Goal: Task Accomplishment & Management: Use online tool/utility

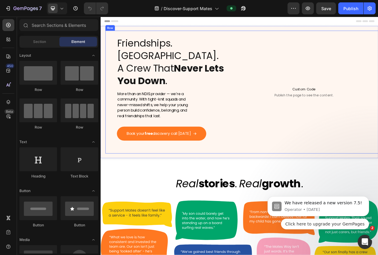
click at [275, 76] on div "Custom Code Publish the page to see the content. Custom Code" at bounding box center [363, 114] width 204 height 159
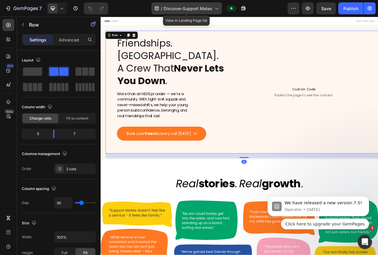
click at [215, 7] on icon at bounding box center [216, 8] width 6 height 6
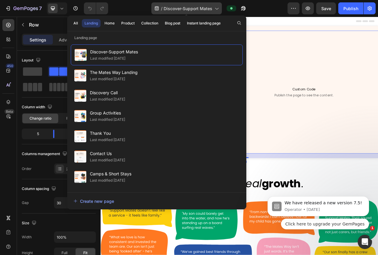
click at [215, 7] on icon at bounding box center [216, 8] width 6 height 6
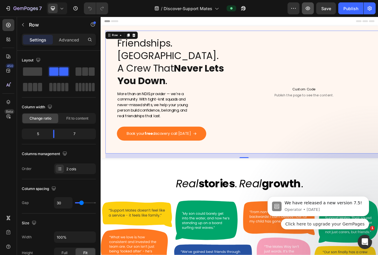
click at [310, 7] on icon "button" at bounding box center [307, 8] width 6 height 6
click at [286, 11] on div "/ Discover-Support Mates" at bounding box center [200, 8] width 174 height 12
click at [289, 10] on button "button" at bounding box center [293, 8] width 12 height 12
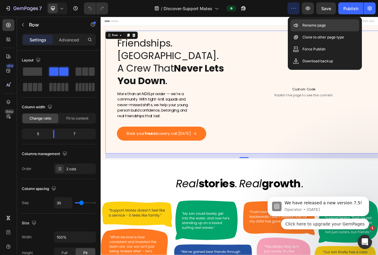
click at [306, 25] on p "Rename page" at bounding box center [313, 25] width 23 height 6
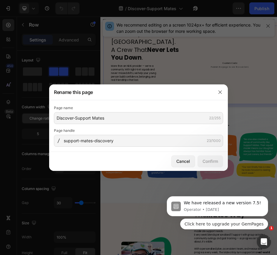
click at [180, 168] on div "Cancel Confirm" at bounding box center [138, 161] width 179 height 19
click at [180, 160] on div "Cancel" at bounding box center [184, 161] width 14 height 6
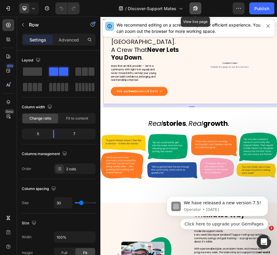
click at [195, 8] on icon "button" at bounding box center [196, 8] width 6 height 6
click at [234, 13] on button "button" at bounding box center [239, 8] width 12 height 12
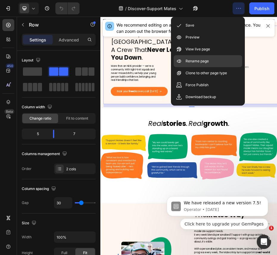
click at [203, 67] on div "Rename page" at bounding box center [208, 73] width 69 height 12
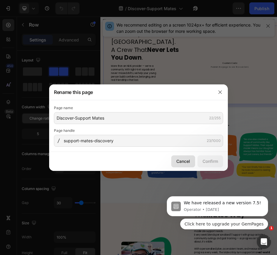
click at [184, 163] on div "Cancel" at bounding box center [184, 161] width 14 height 6
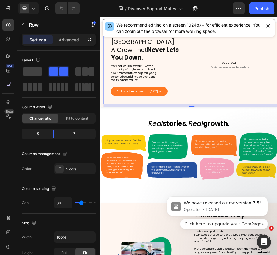
click at [264, 16] on div "7 Version history / Discover-Support Mates Preview Save Publish" at bounding box center [138, 8] width 277 height 17
click at [264, 15] on div "7 Version history / Discover-Support Mates Preview Save Publish" at bounding box center [138, 8] width 277 height 17
click at [261, 10] on div "Publish" at bounding box center [262, 8] width 15 height 6
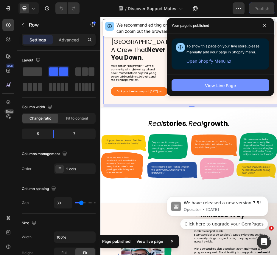
click at [225, 89] on button "View Live Page" at bounding box center [221, 85] width 98 height 12
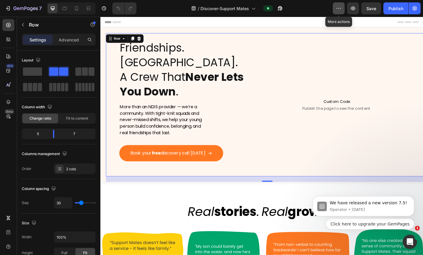
click at [340, 10] on icon "button" at bounding box center [339, 8] width 6 height 6
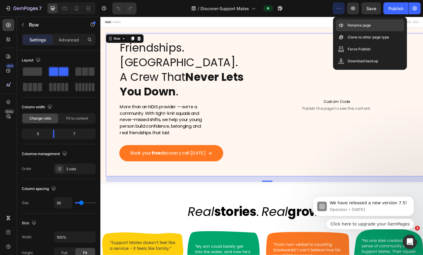
click at [348, 25] on p "Rename page" at bounding box center [359, 25] width 23 height 6
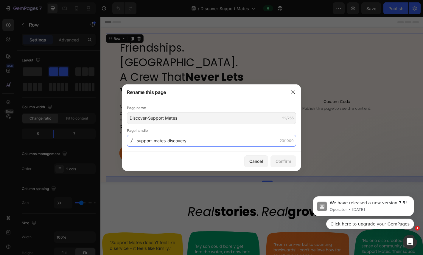
click at [221, 141] on input "support-mates-discovery" at bounding box center [211, 141] width 169 height 12
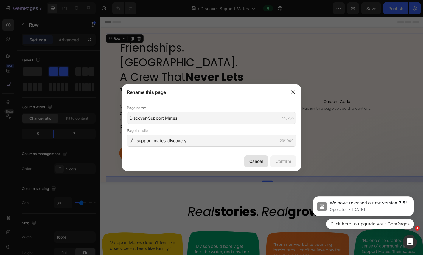
click at [255, 163] on div "Cancel" at bounding box center [257, 161] width 14 height 6
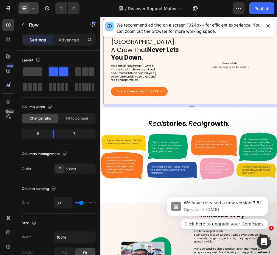
click at [34, 9] on icon at bounding box center [33, 8] width 6 height 6
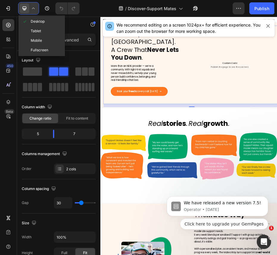
click at [34, 9] on icon at bounding box center [33, 8] width 6 height 6
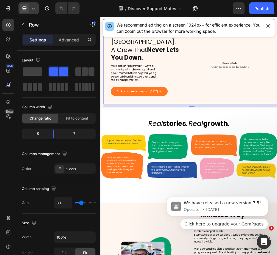
click at [34, 9] on icon at bounding box center [33, 8] width 6 height 6
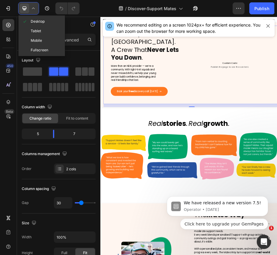
click at [34, 9] on icon at bounding box center [33, 8] width 6 height 6
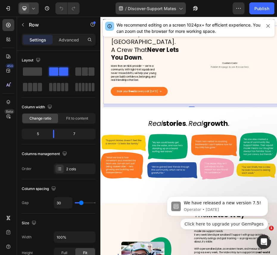
click at [168, 9] on span "Discover-Support Mates" at bounding box center [152, 8] width 49 height 6
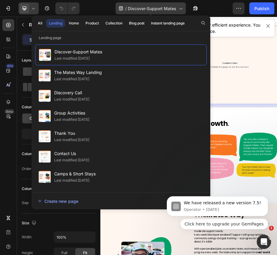
click at [168, 8] on span "Discover-Support Mates" at bounding box center [152, 8] width 49 height 6
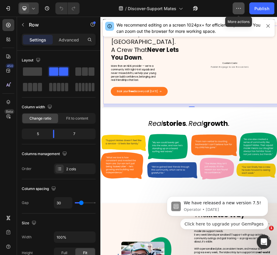
click at [242, 10] on icon "button" at bounding box center [239, 8] width 6 height 6
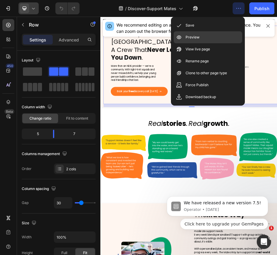
click at [199, 43] on div "Preview" at bounding box center [208, 49] width 69 height 12
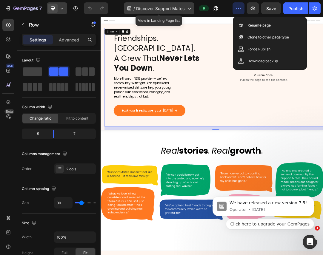
click at [129, 9] on icon at bounding box center [129, 8] width 6 height 6
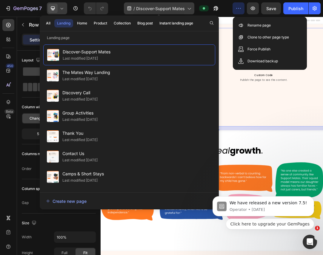
click at [146, 7] on span "Discover-Support Mates" at bounding box center [160, 8] width 49 height 6
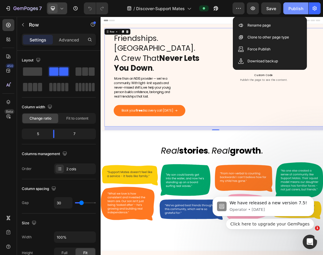
click at [294, 3] on button "Publish" at bounding box center [295, 8] width 25 height 12
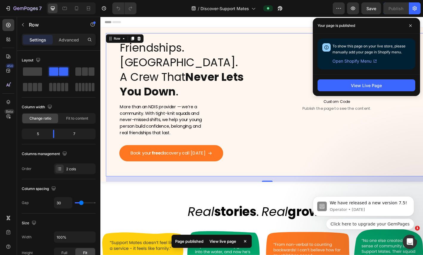
click at [363, 61] on span "Open Shopify Menu" at bounding box center [352, 61] width 39 height 7
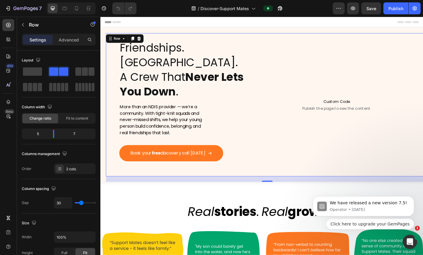
click at [330, 5] on div "/ Discover-Support Mates" at bounding box center [237, 8] width 192 height 12
click at [338, 6] on icon "button" at bounding box center [339, 8] width 6 height 6
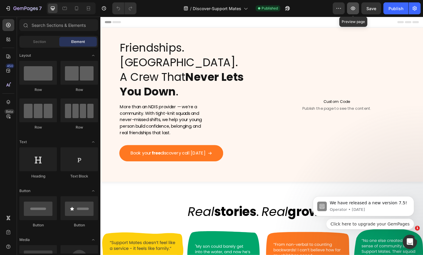
click at [355, 5] on icon "button" at bounding box center [353, 8] width 6 height 6
click at [288, 8] on icon "button" at bounding box center [288, 8] width 6 height 6
